Goal: Information Seeking & Learning: Learn about a topic

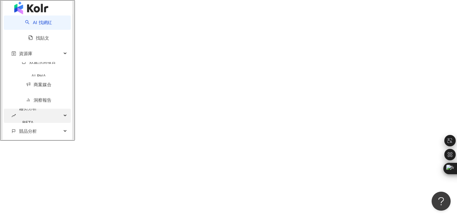
click at [65, 116] on icon "button" at bounding box center [64, 116] width 3 height 0
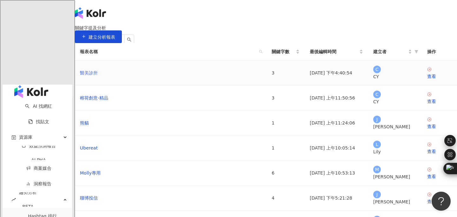
click at [98, 76] on link "醫美診所" at bounding box center [89, 73] width 18 height 7
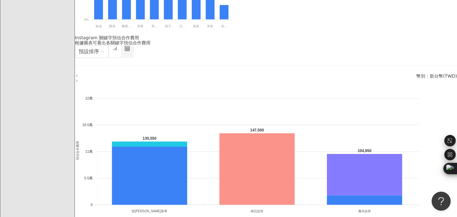
scroll to position [394, 0]
